Goal: Task Accomplishment & Management: Manage account settings

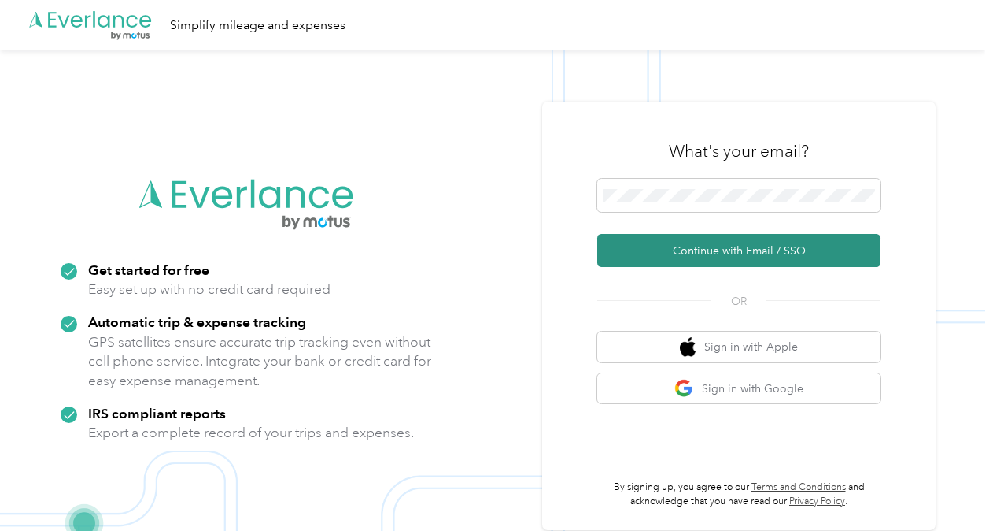
click at [681, 247] on button "Continue with Email / SSO" at bounding box center [738, 250] width 283 height 33
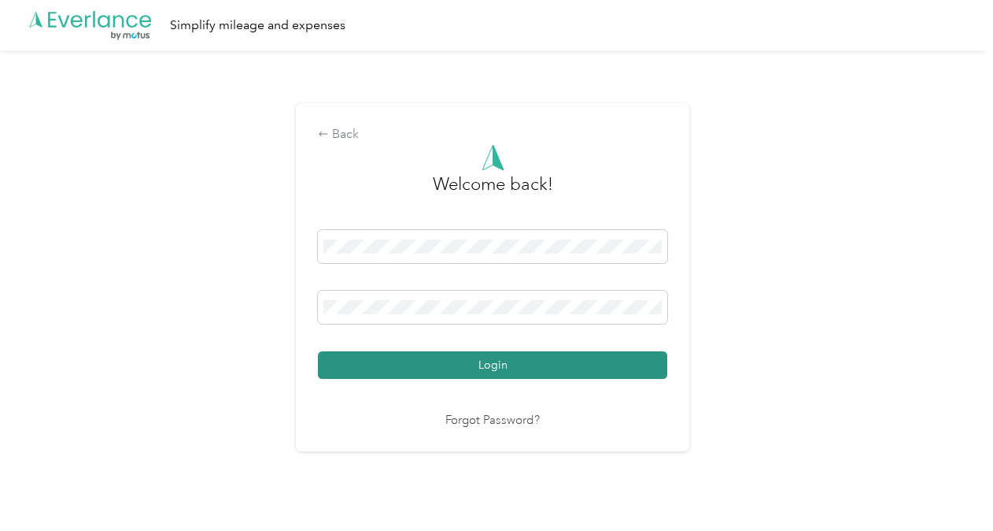
click at [627, 359] on button "Login" at bounding box center [493, 365] width 350 height 28
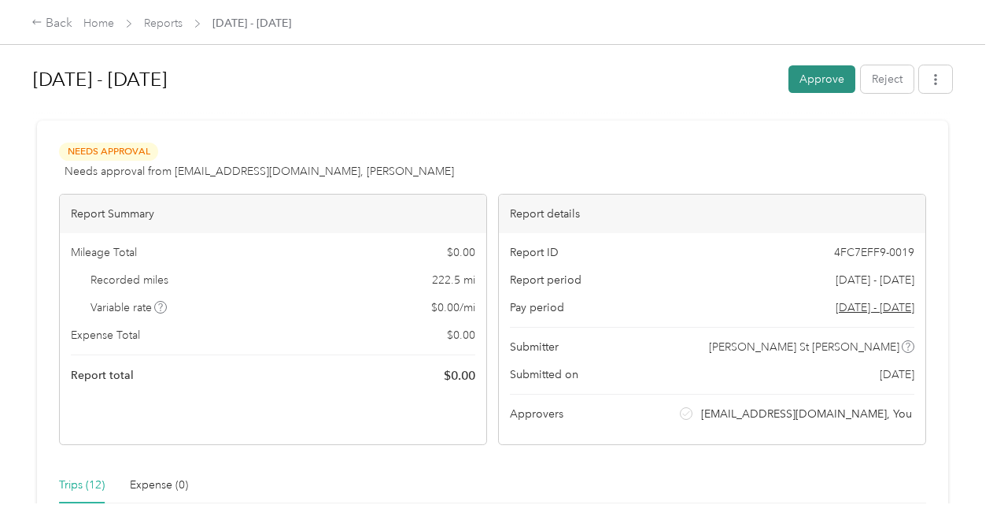
click at [798, 80] on button "Approve" at bounding box center [822, 79] width 67 height 28
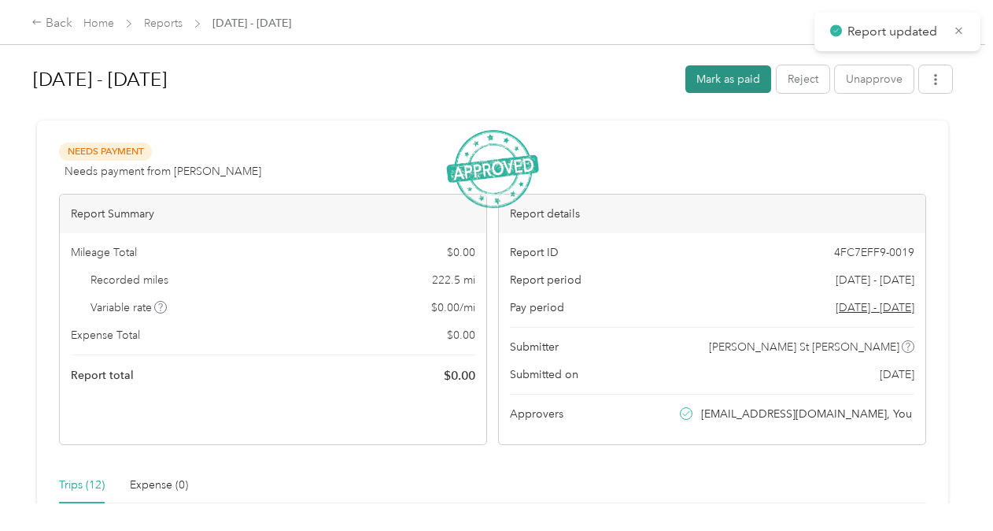
click at [732, 83] on button "Mark as paid" at bounding box center [729, 79] width 86 height 28
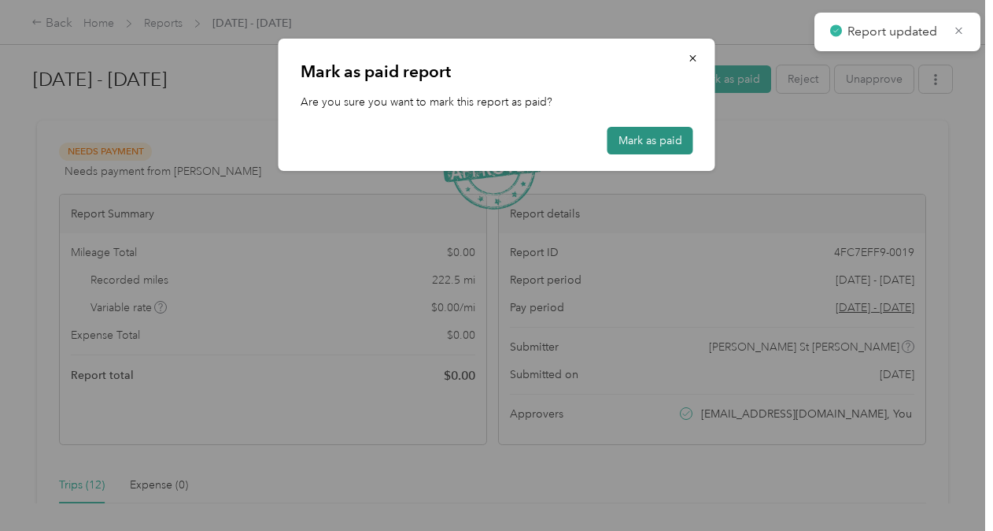
click at [675, 135] on button "Mark as paid" at bounding box center [651, 141] width 86 height 28
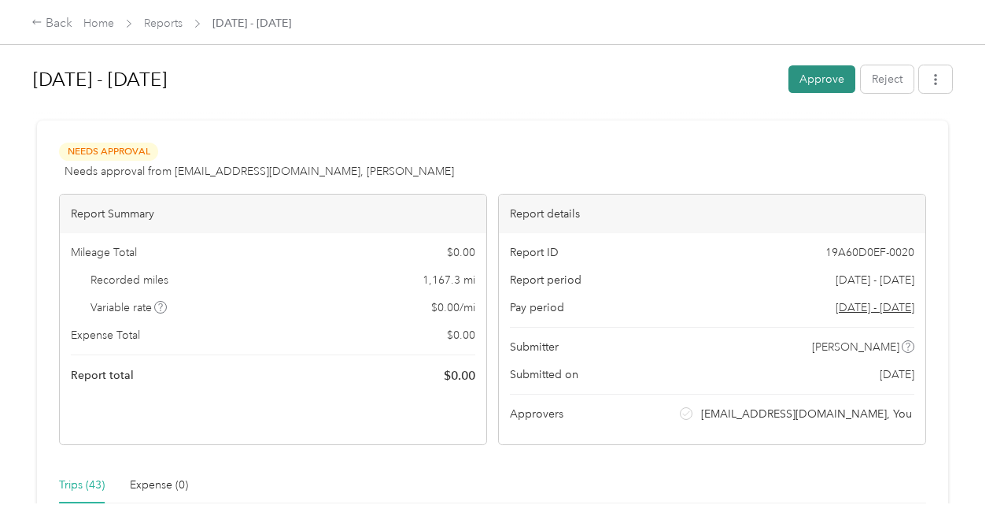
click at [822, 87] on button "Approve" at bounding box center [822, 79] width 67 height 28
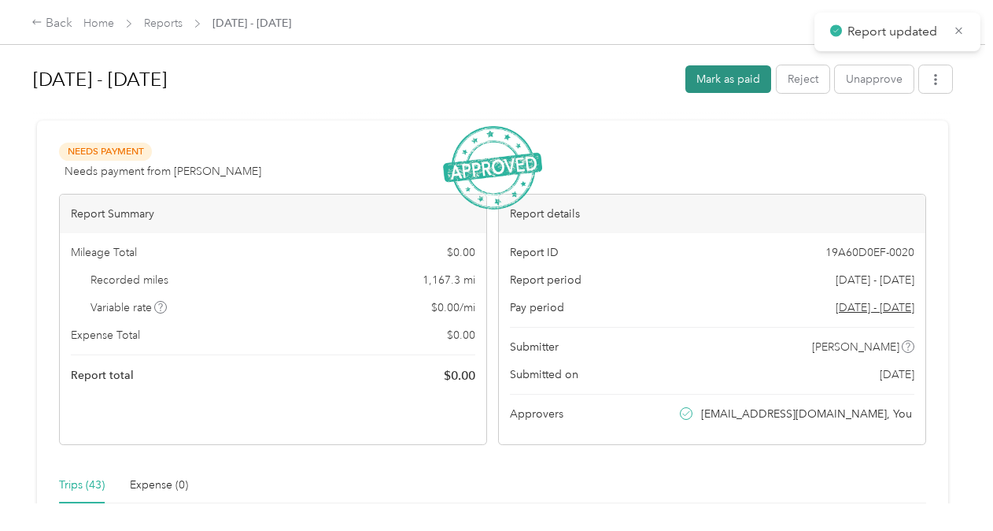
click at [722, 76] on button "Mark as paid" at bounding box center [729, 79] width 86 height 28
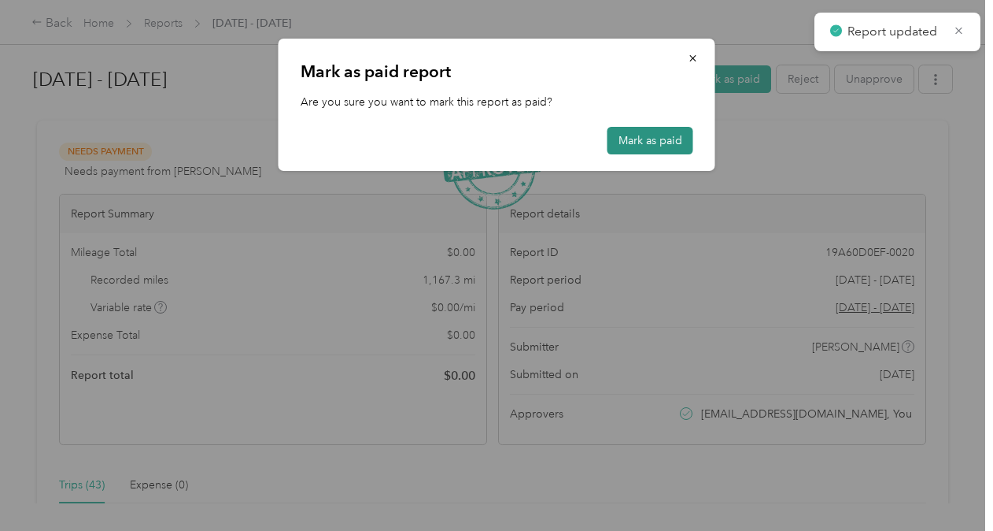
click at [661, 128] on button "Mark as paid" at bounding box center [651, 141] width 86 height 28
